Goal: Transaction & Acquisition: Purchase product/service

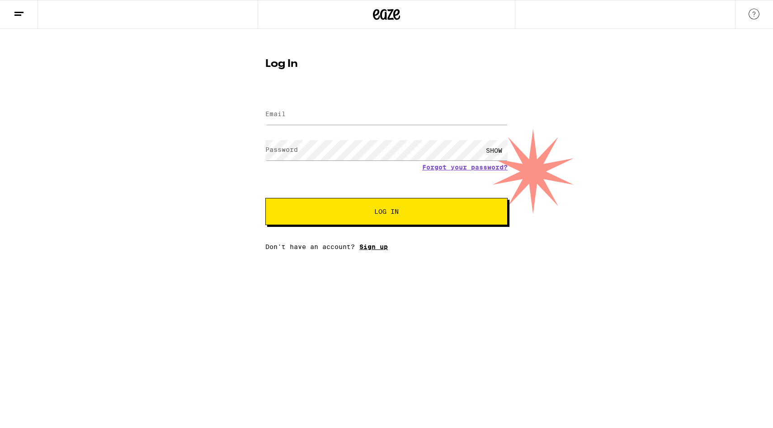
click at [380, 248] on link "Sign up" at bounding box center [374, 246] width 28 height 7
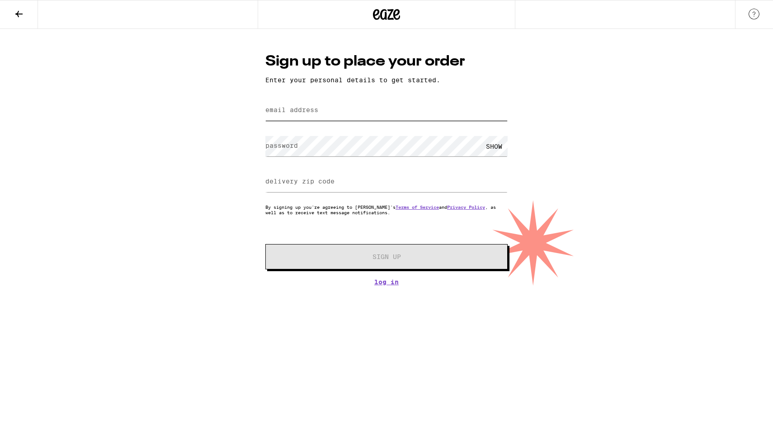
click at [351, 111] on input "email address" at bounding box center [386, 110] width 242 height 20
type input "[EMAIL_ADDRESS][DOMAIN_NAME]"
type input "94546"
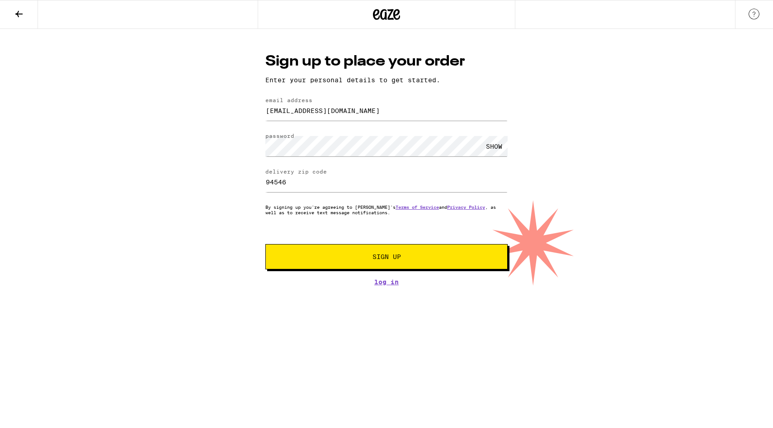
click at [333, 263] on button "Sign Up" at bounding box center [386, 256] width 242 height 25
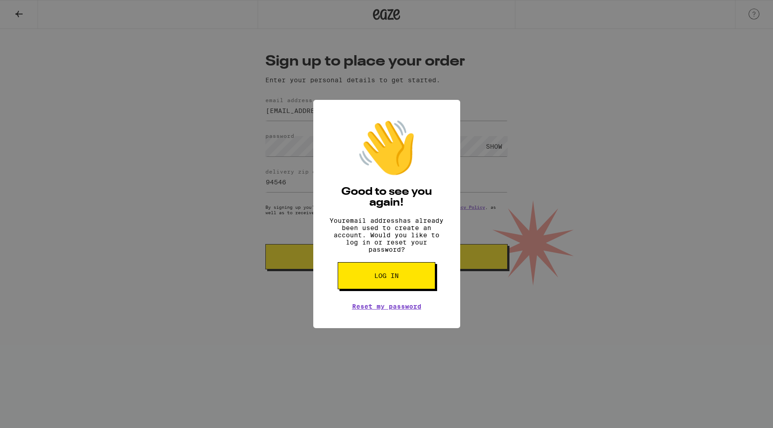
click at [374, 286] on button "Log in" at bounding box center [387, 275] width 98 height 27
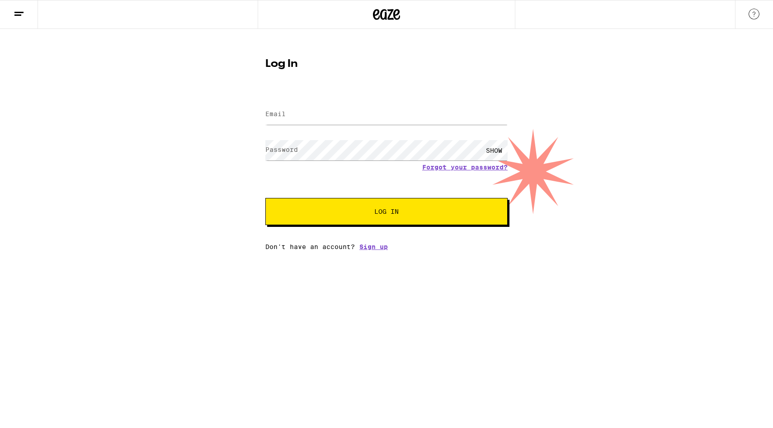
click at [281, 112] on label "Email" at bounding box center [275, 113] width 20 height 7
type input "[EMAIL_ADDRESS][DOMAIN_NAME]"
click at [493, 148] on div "SHOW" at bounding box center [494, 150] width 27 height 20
click at [476, 209] on button "Log In" at bounding box center [386, 211] width 242 height 27
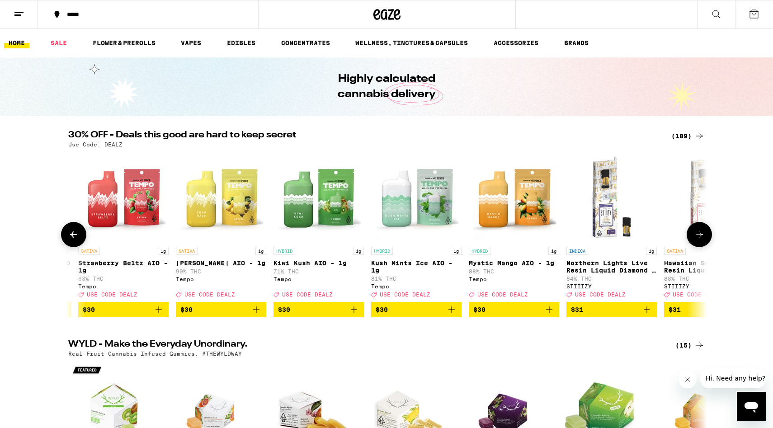
scroll to position [0, 11322]
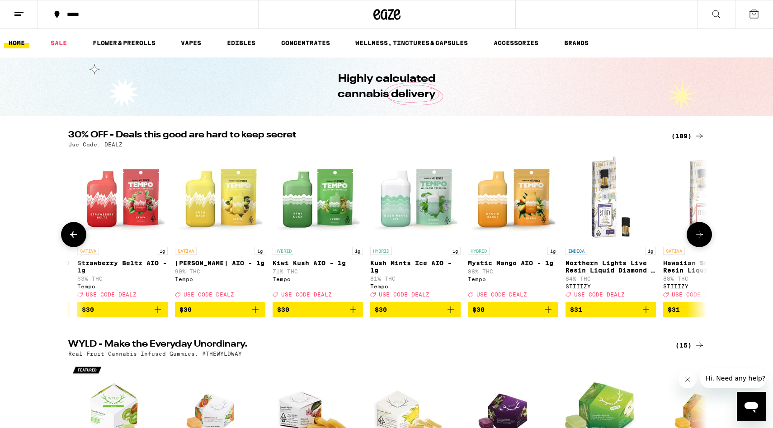
click at [351, 314] on icon "Add to bag" at bounding box center [353, 309] width 11 height 11
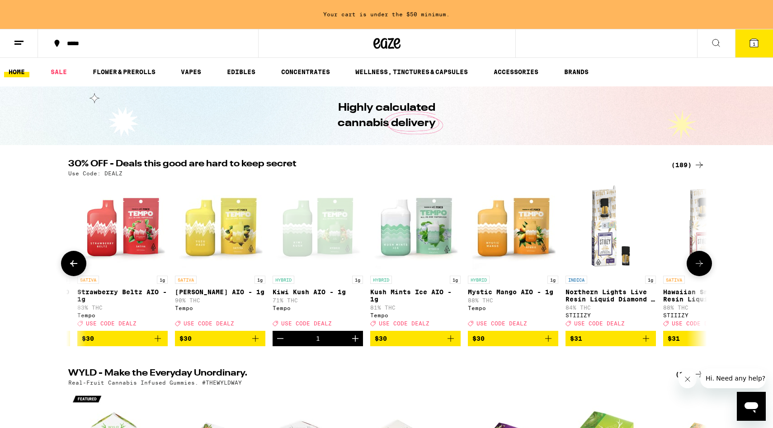
scroll to position [29, 0]
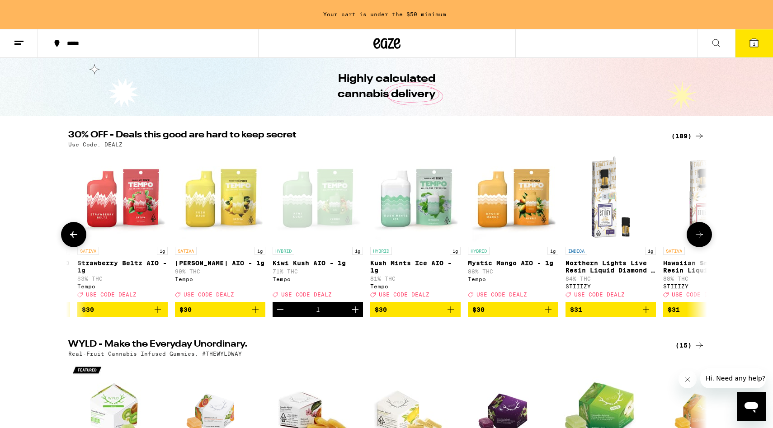
click at [454, 315] on icon "Add to bag" at bounding box center [450, 309] width 11 height 11
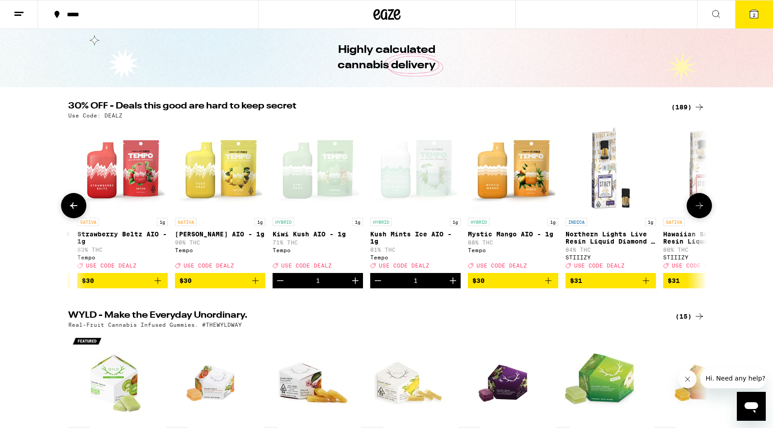
scroll to position [0, 0]
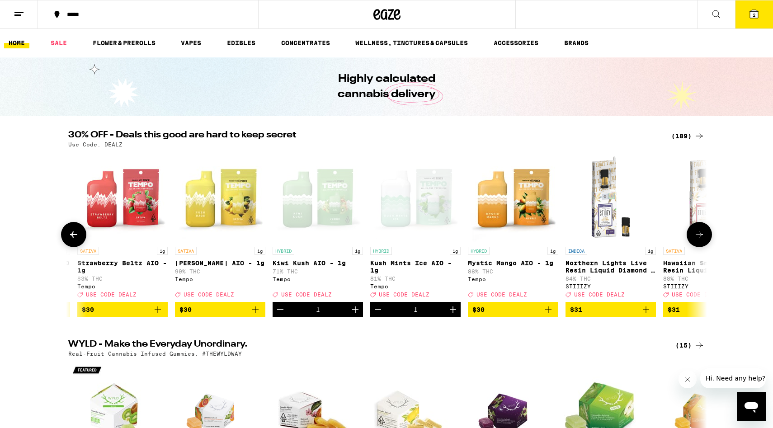
click at [549, 313] on icon "Add to bag" at bounding box center [548, 309] width 11 height 11
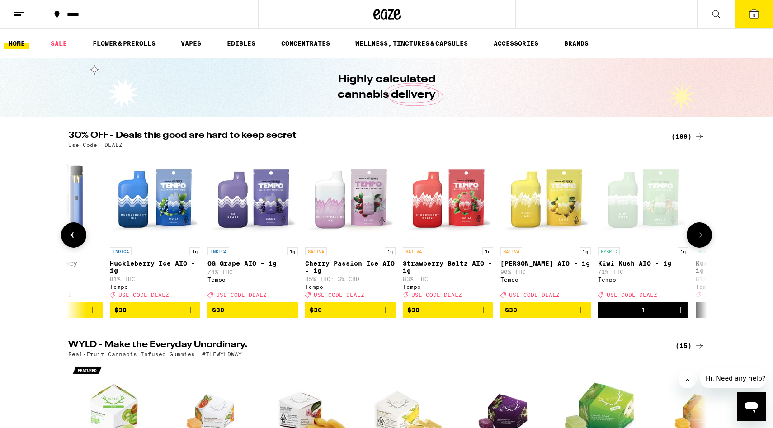
scroll to position [0, 10994]
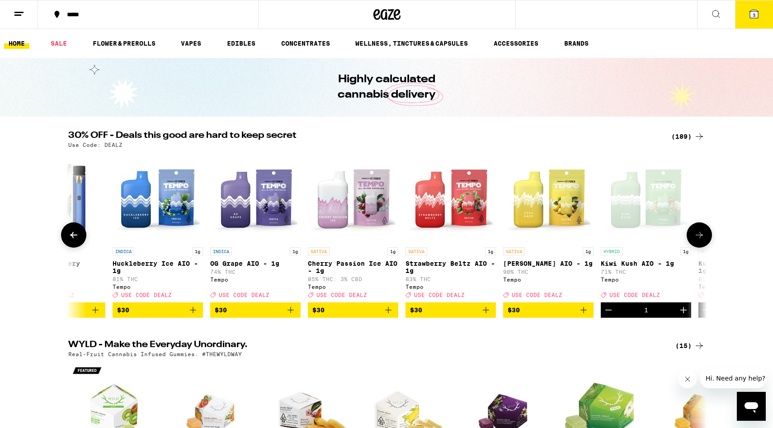
click at [291, 313] on icon "Add to bag" at bounding box center [291, 310] width 6 height 6
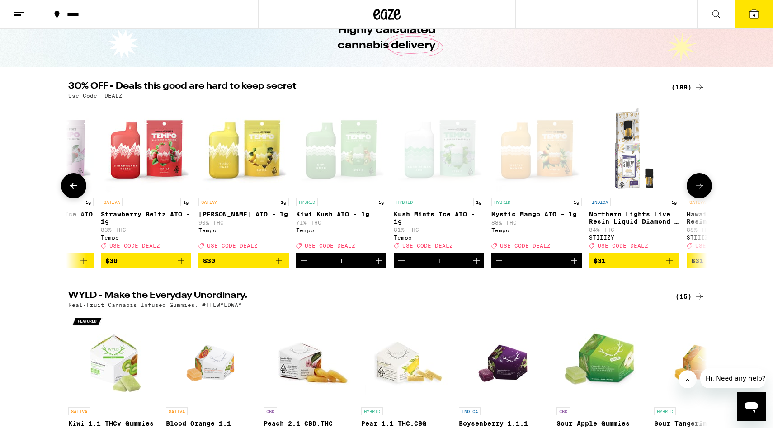
scroll to position [0, 0]
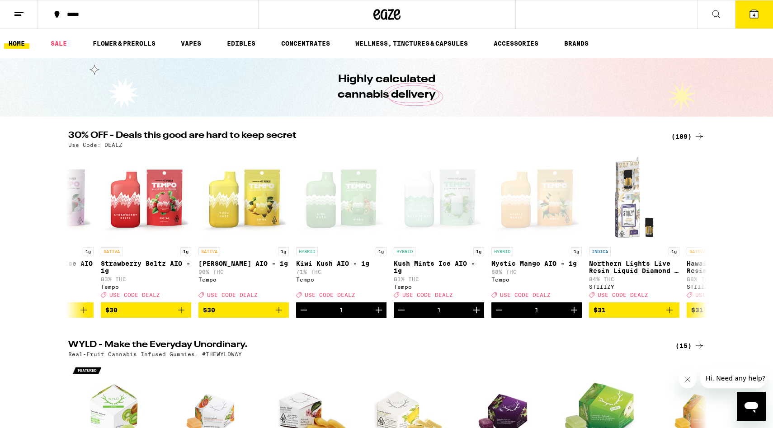
click at [755, 14] on span "4" at bounding box center [754, 14] width 3 height 5
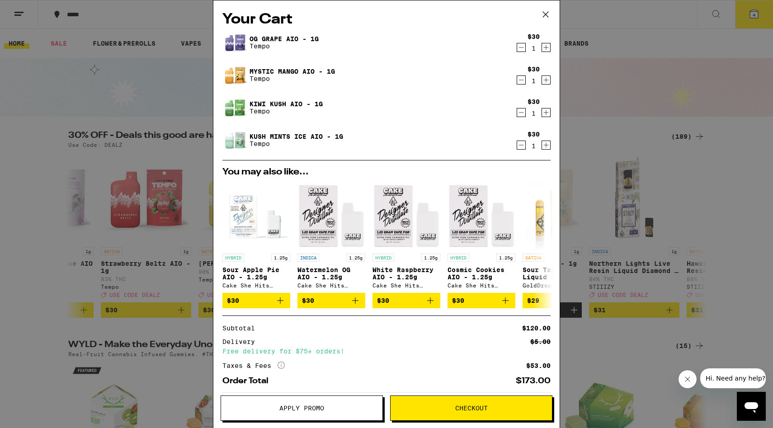
click at [318, 409] on span "Apply Promo" at bounding box center [301, 408] width 45 height 6
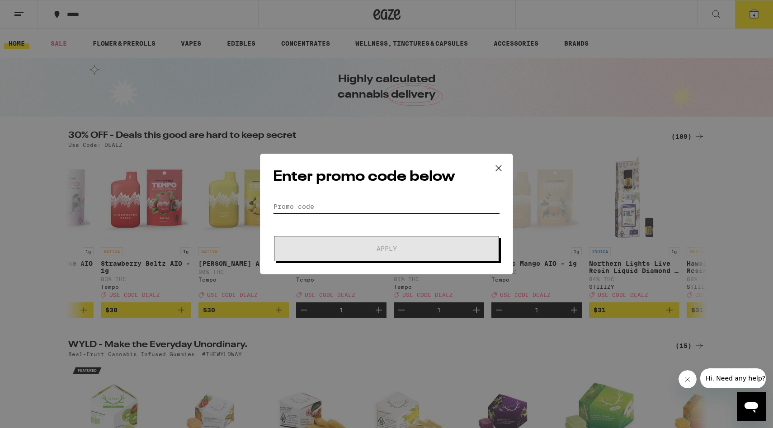
click at [292, 203] on input "Promo Code" at bounding box center [386, 207] width 227 height 14
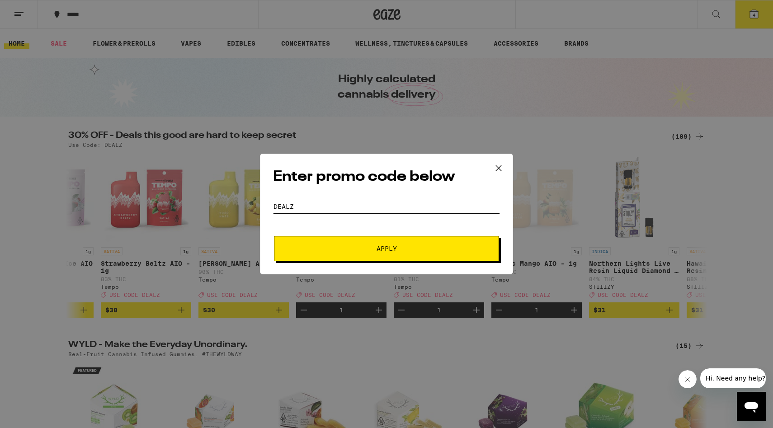
type input "DEALZ"
click at [306, 250] on span "Apply" at bounding box center [386, 249] width 163 height 6
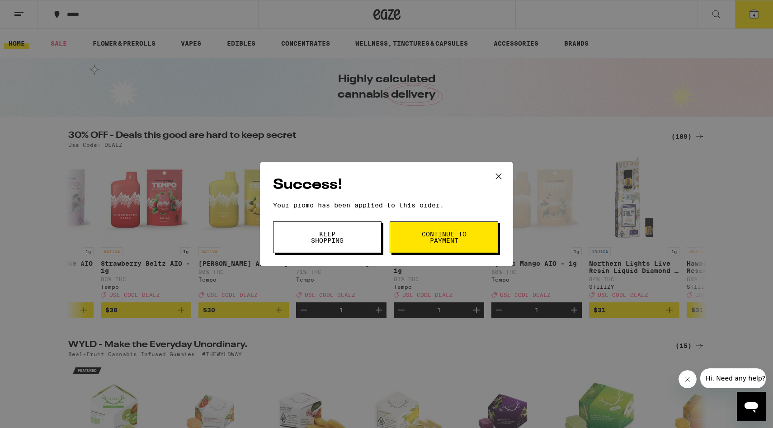
click at [472, 238] on button "Continue to payment" at bounding box center [444, 238] width 109 height 32
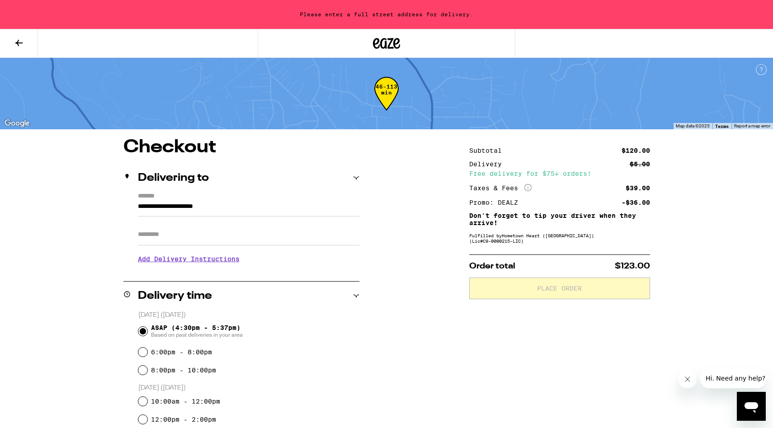
click at [472, 238] on div "Fulfilled by Hometown Heart ([GEOGRAPHIC_DATA]) (Lic# C9-0000215-LIC )" at bounding box center [559, 238] width 181 height 11
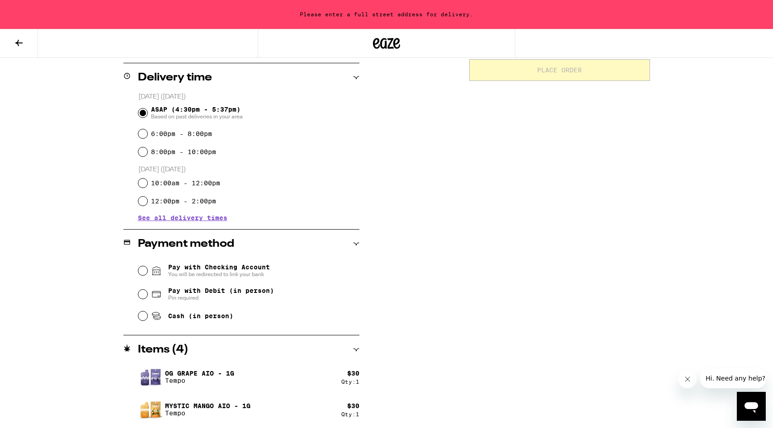
scroll to position [219, 0]
click at [144, 295] on input "Pay with Debit (in person) Pin required" at bounding box center [142, 293] width 9 height 9
radio input "true"
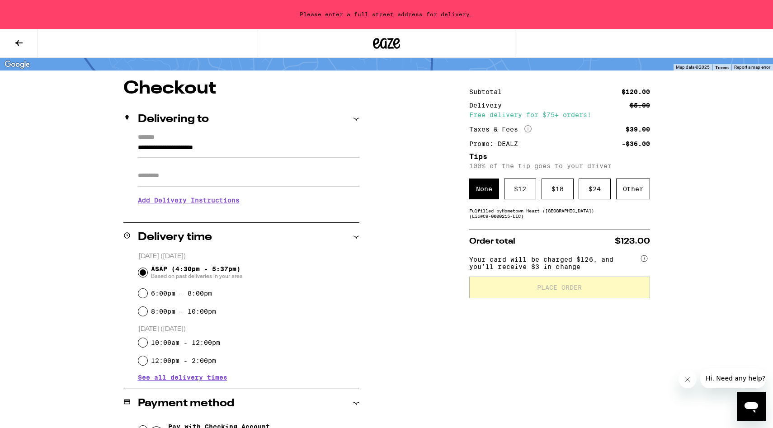
scroll to position [0, 0]
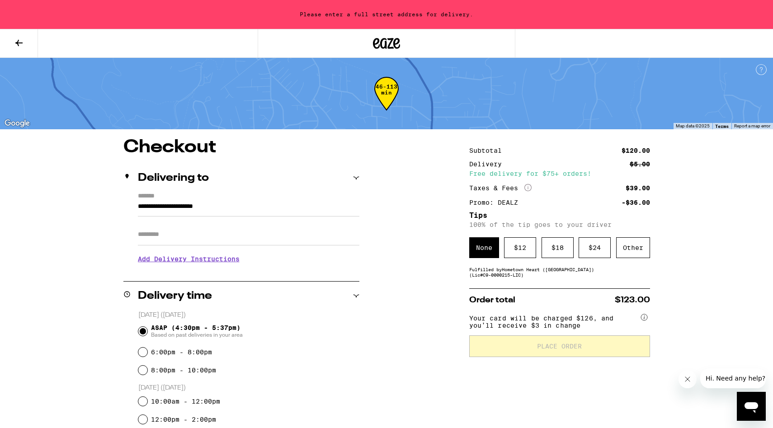
click at [238, 205] on input "**********" at bounding box center [249, 208] width 222 height 15
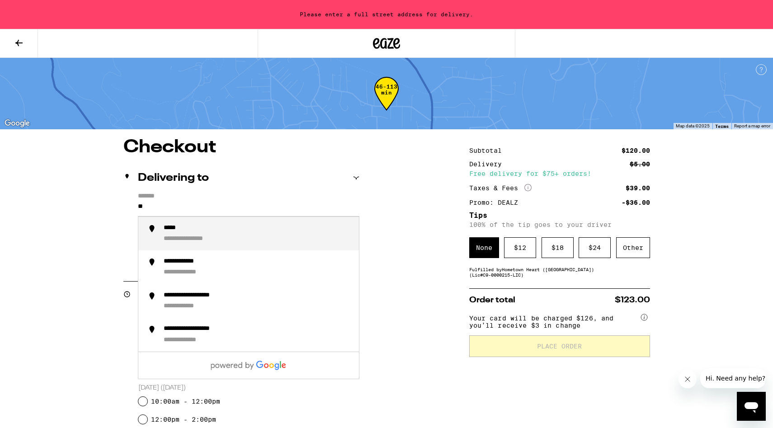
type input "*"
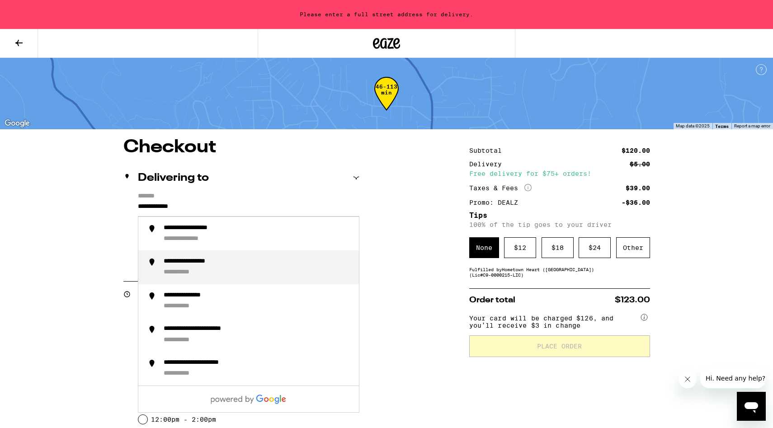
click at [216, 269] on div "**********" at bounding box center [258, 267] width 188 height 19
type input "**********"
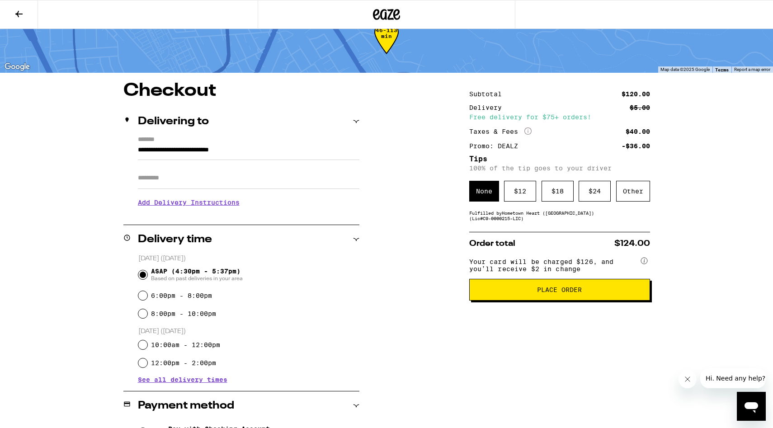
scroll to position [29, 0]
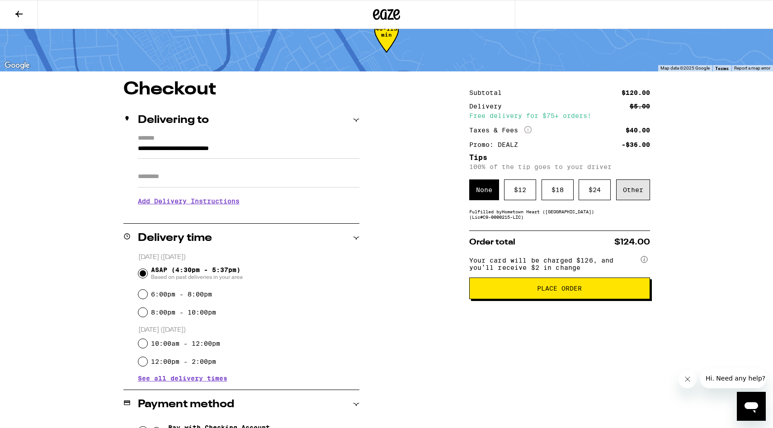
click at [632, 190] on div "Other" at bounding box center [633, 190] width 34 height 21
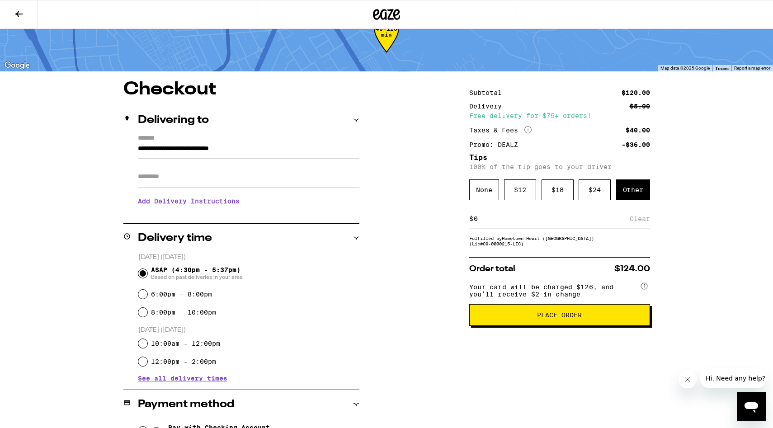
click at [519, 218] on input at bounding box center [551, 219] width 156 height 8
type input "3"
click at [647, 220] on div "Save" at bounding box center [642, 219] width 16 height 20
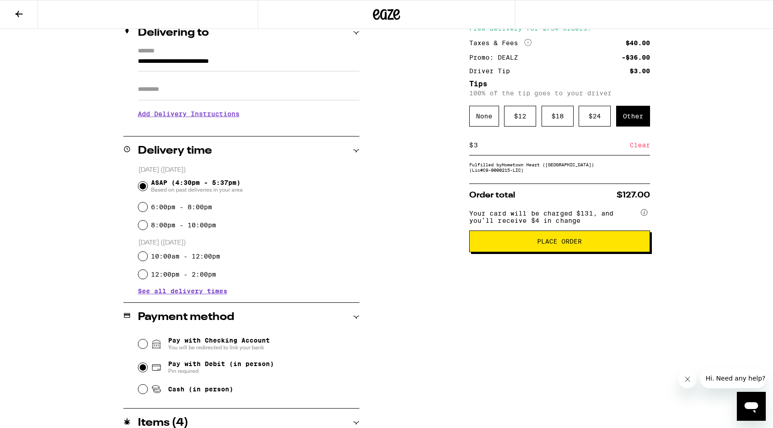
scroll to position [106, 0]
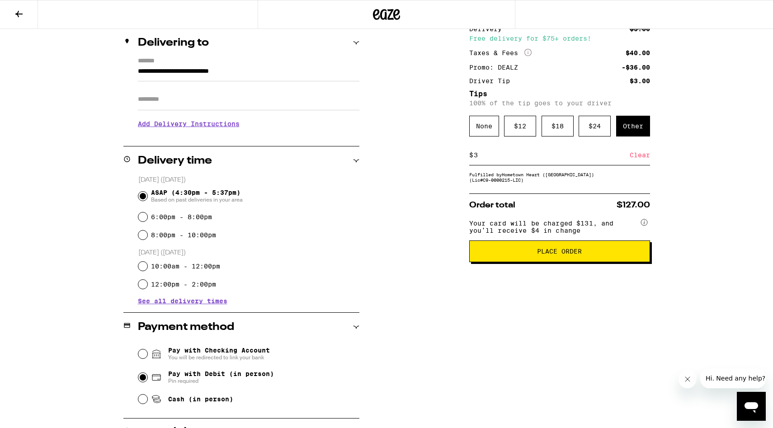
click at [14, 13] on icon at bounding box center [19, 14] width 11 height 11
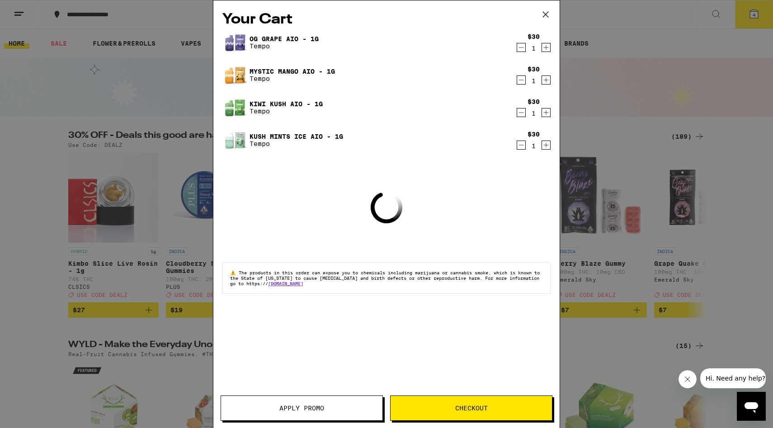
click at [548, 145] on icon "Increment" at bounding box center [546, 145] width 8 height 11
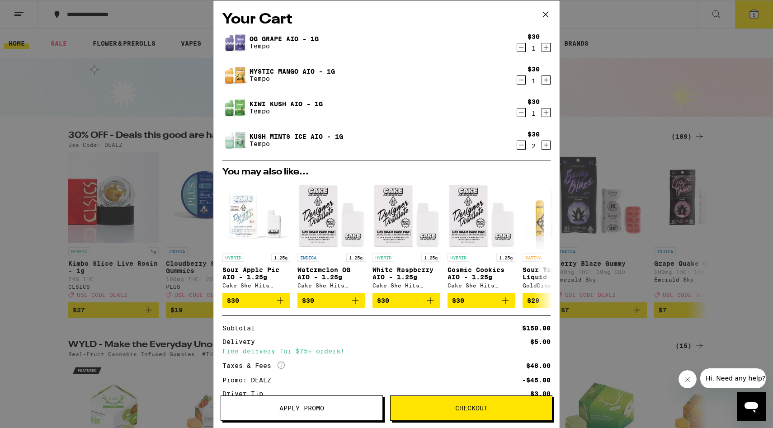
click at [458, 409] on span "Checkout" at bounding box center [471, 408] width 33 height 6
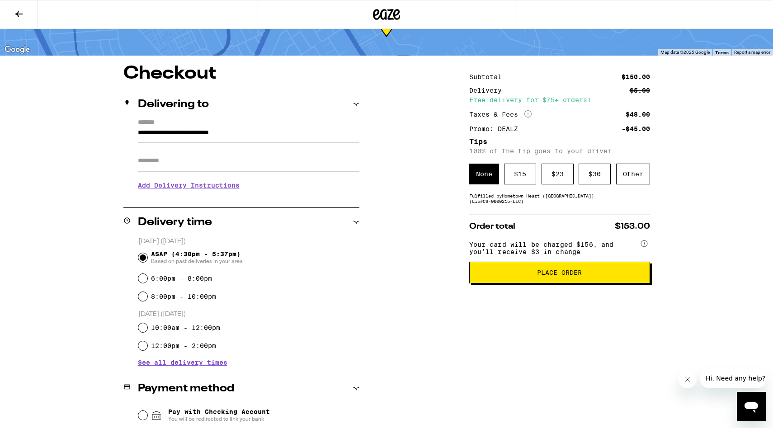
scroll to position [38, 0]
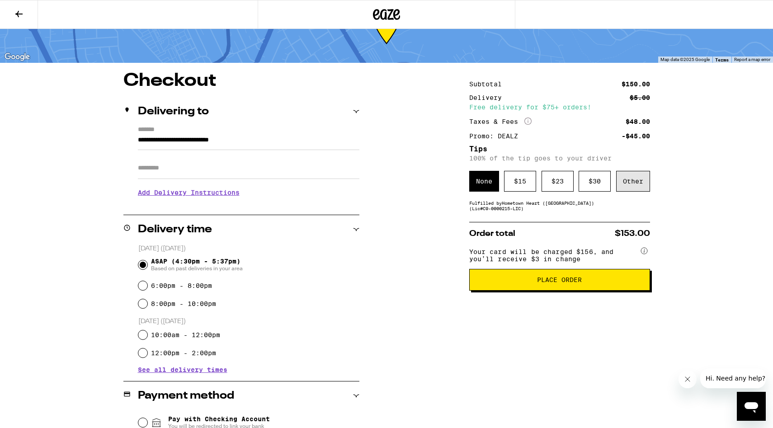
click at [634, 187] on div "Other" at bounding box center [633, 181] width 34 height 21
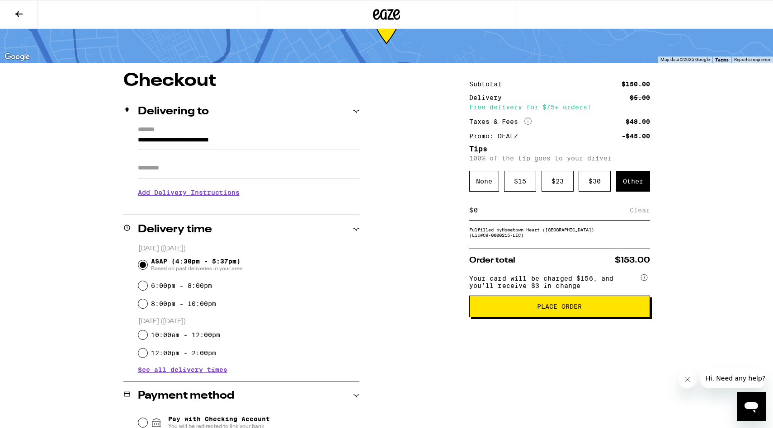
click at [476, 214] on input at bounding box center [551, 210] width 156 height 8
type input "2"
type input "4"
type input "2"
click at [645, 212] on div "Save" at bounding box center [642, 210] width 16 height 20
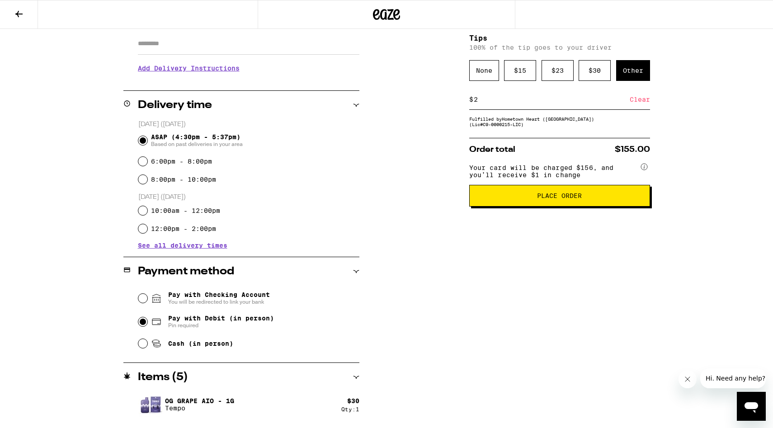
scroll to position [256, 0]
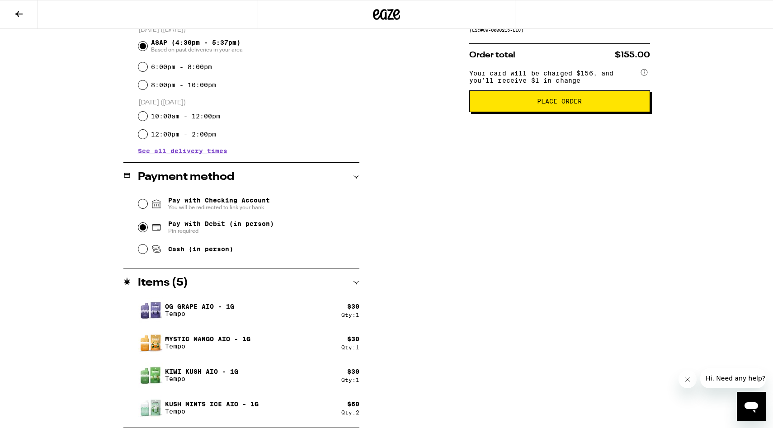
click at [566, 104] on span "Place Order" at bounding box center [559, 101] width 45 height 6
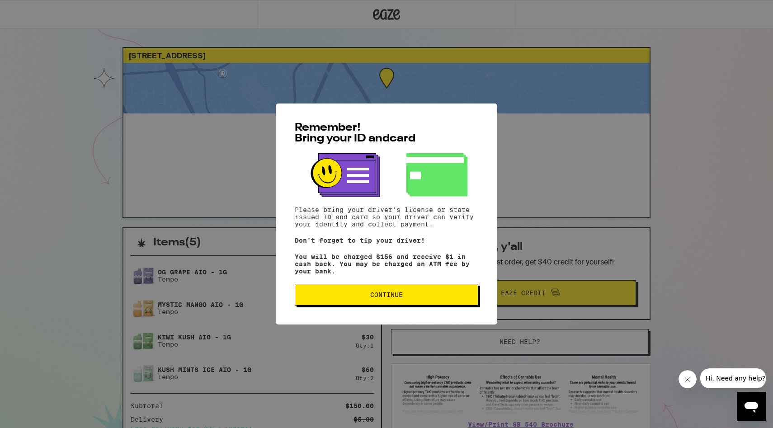
click at [388, 296] on span "Continue" at bounding box center [386, 295] width 33 height 6
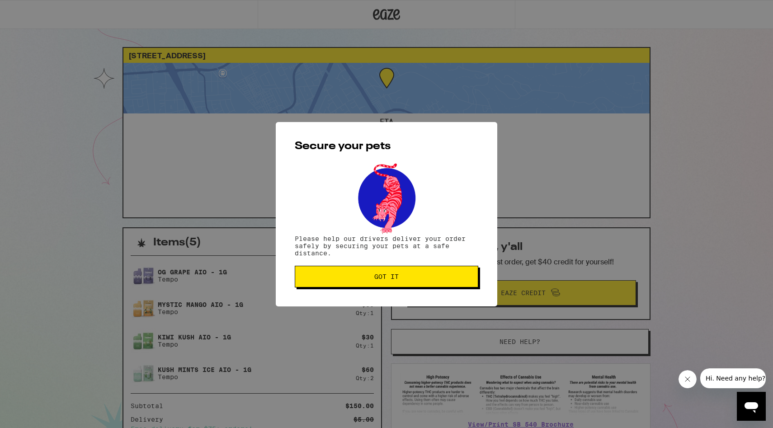
click at [396, 276] on span "Got it" at bounding box center [386, 277] width 24 height 6
